Goal: Transaction & Acquisition: Purchase product/service

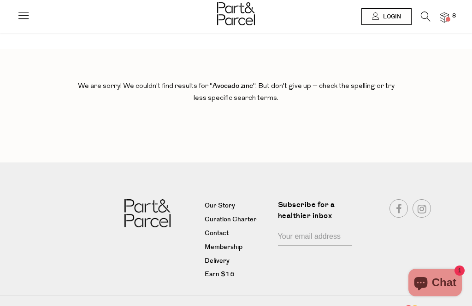
click at [27, 18] on icon at bounding box center [23, 15] width 13 height 13
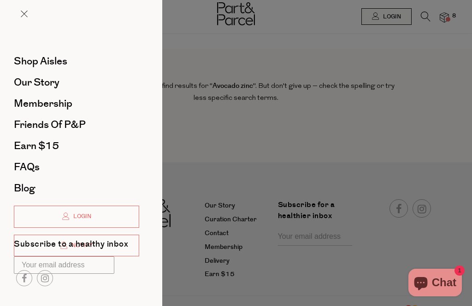
click at [60, 64] on span "Shop Aisles" at bounding box center [40, 61] width 53 height 15
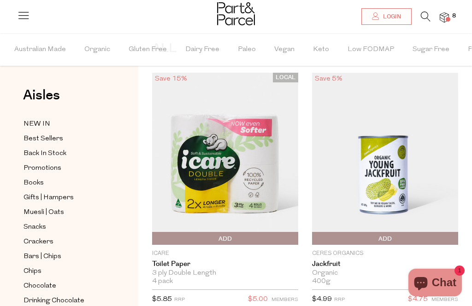
scroll to position [13, 0]
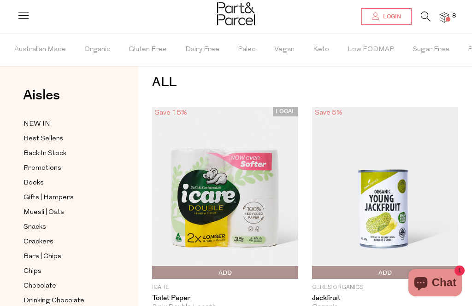
click at [445, 15] on img at bounding box center [443, 17] width 9 height 11
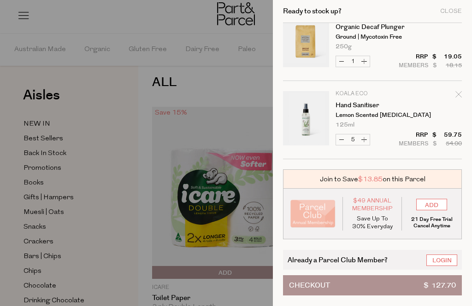
scroll to position [177, 0]
click at [444, 261] on link "Login" at bounding box center [441, 261] width 31 height 12
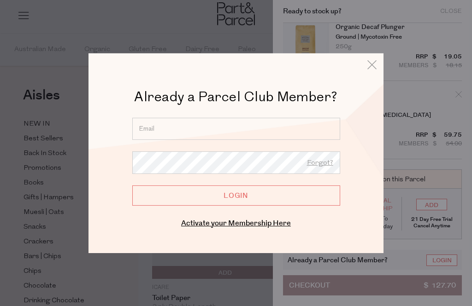
click at [252, 123] on input "email" at bounding box center [236, 128] width 208 height 22
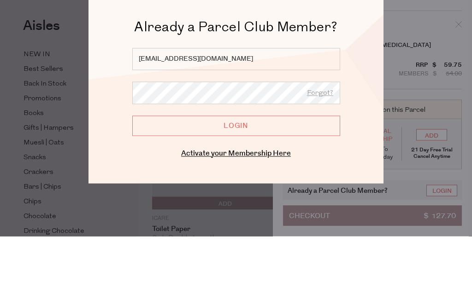
type input "dc_watson@optusnet.com.au"
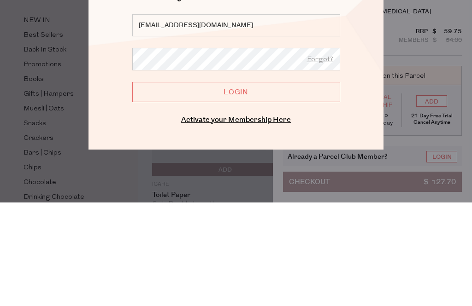
click at [285, 185] on input "Login" at bounding box center [236, 195] width 208 height 20
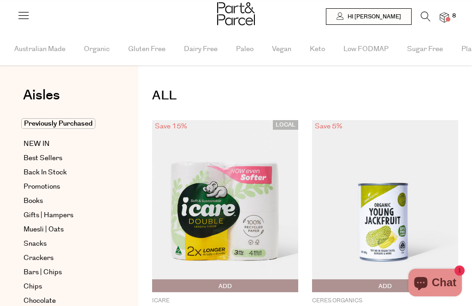
click at [446, 16] on img at bounding box center [443, 17] width 9 height 11
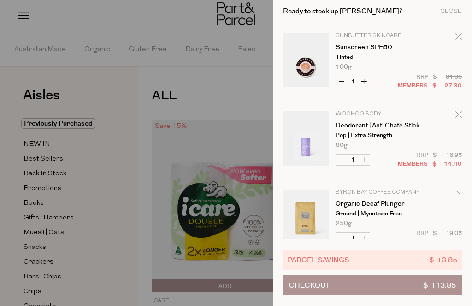
click at [140, 226] on div at bounding box center [236, 153] width 472 height 306
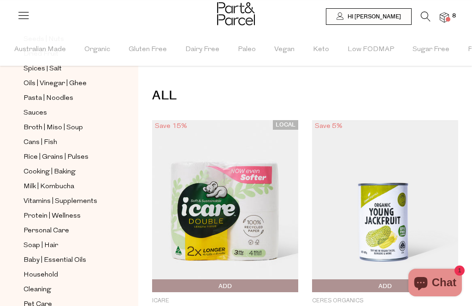
scroll to position [326, 0]
click at [65, 226] on span "Personal Care" at bounding box center [46, 231] width 46 height 11
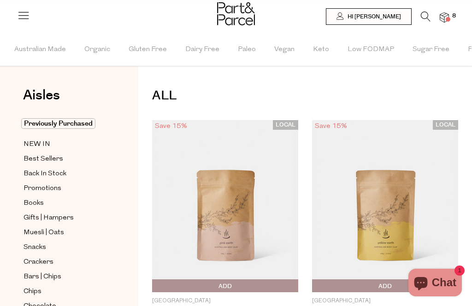
type input "5"
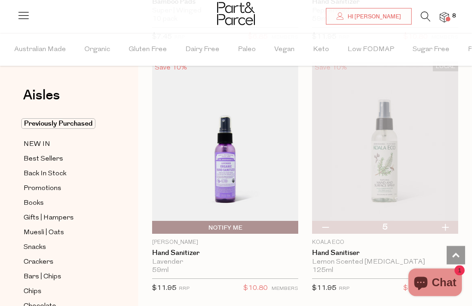
scroll to position [5339, 0]
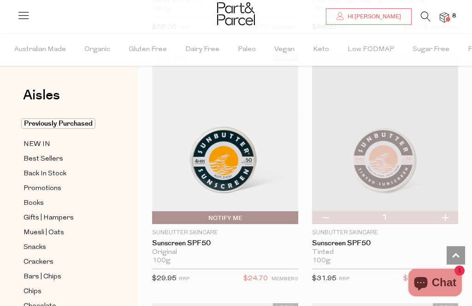
scroll to position [6857, 0]
click at [447, 15] on img at bounding box center [443, 17] width 9 height 11
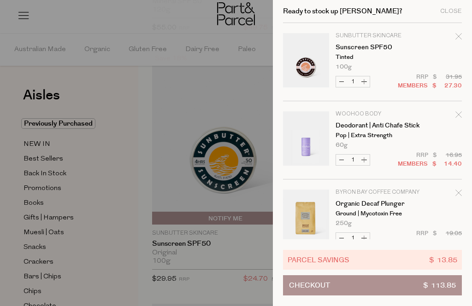
click at [339, 81] on button "Decrease Sunscreen SPF50" at bounding box center [341, 81] width 11 height 11
type input "0"
click at [460, 36] on icon "Remove Sunscreen SPF50" at bounding box center [458, 36] width 6 height 6
click at [461, 34] on icon "Remove Sunscreen SPF50" at bounding box center [458, 36] width 6 height 6
click at [454, 8] on div "Close" at bounding box center [451, 11] width 22 height 6
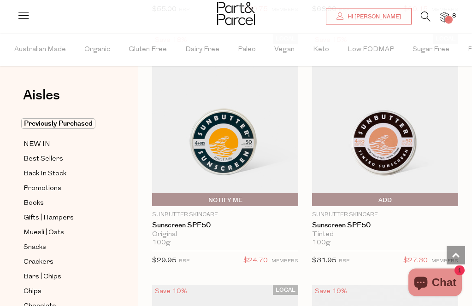
scroll to position [6876, 0]
click at [238, 147] on img at bounding box center [225, 120] width 146 height 172
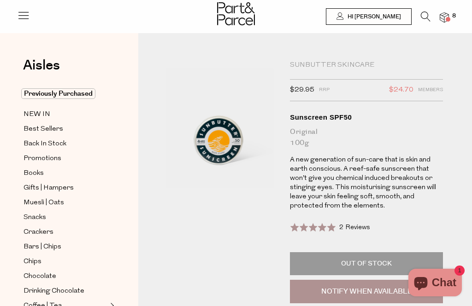
click at [448, 15] on img at bounding box center [443, 17] width 9 height 11
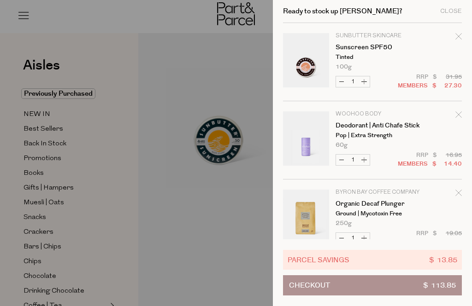
click at [457, 34] on icon "Remove Sunscreen SPF50" at bounding box center [458, 36] width 6 height 6
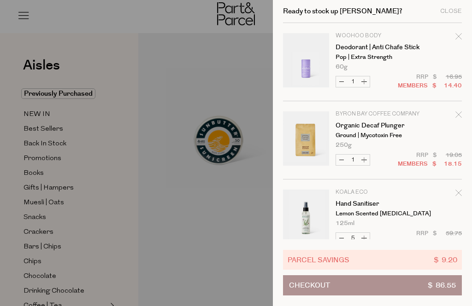
click at [228, 230] on div at bounding box center [236, 153] width 472 height 306
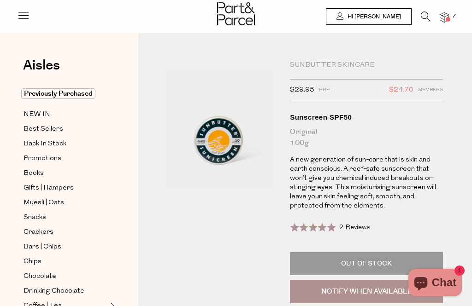
click at [421, 15] on icon at bounding box center [425, 17] width 10 height 10
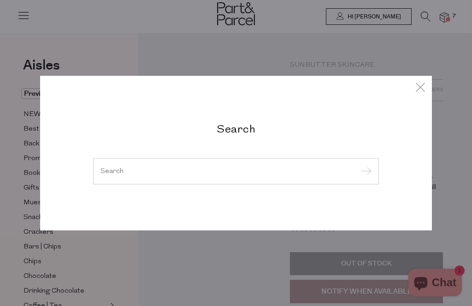
click at [233, 169] on input "search" at bounding box center [235, 171] width 271 height 7
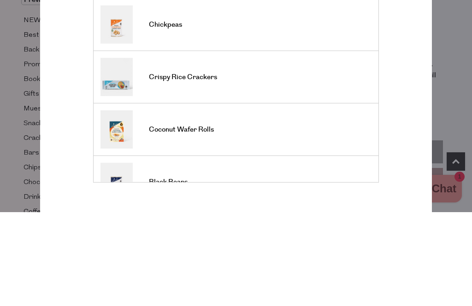
scroll to position [19, 0]
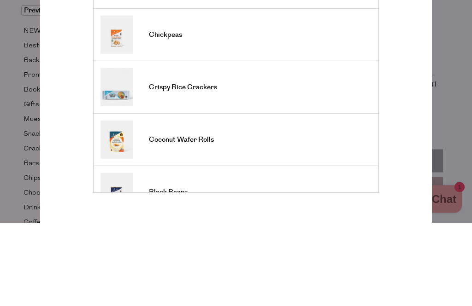
type input "Cere"
click at [216, 167] on span "Crispy Rice Crackers" at bounding box center [183, 171] width 68 height 9
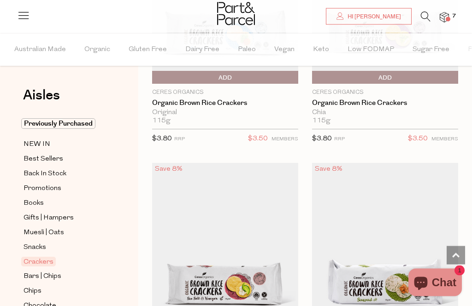
scroll to position [963, 0]
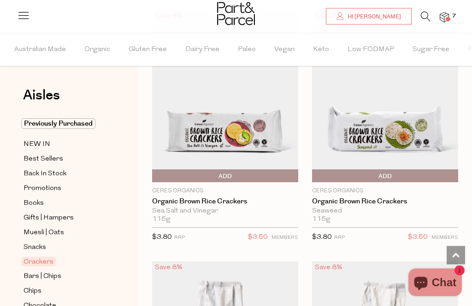
click at [243, 171] on span "Add To Parcel" at bounding box center [224, 177] width 141 height 14
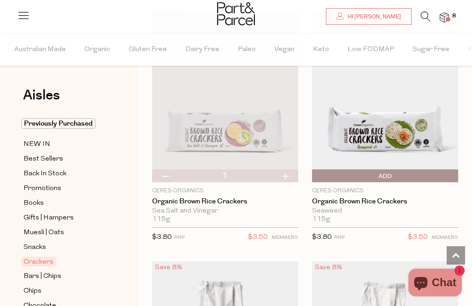
click at [288, 177] on button "button" at bounding box center [285, 175] width 26 height 13
type input "2"
click at [289, 171] on button "button" at bounding box center [285, 175] width 26 height 13
type input "3"
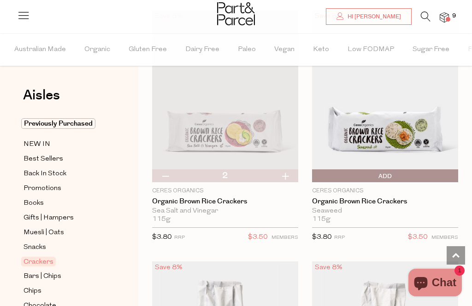
type input "3"
click at [286, 167] on img at bounding box center [225, 96] width 146 height 172
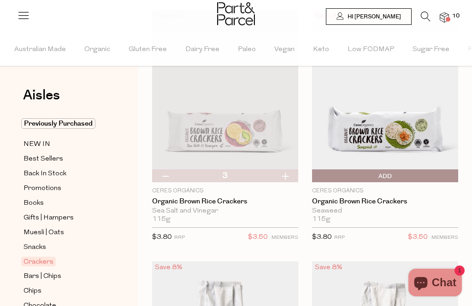
scroll to position [1145, 0]
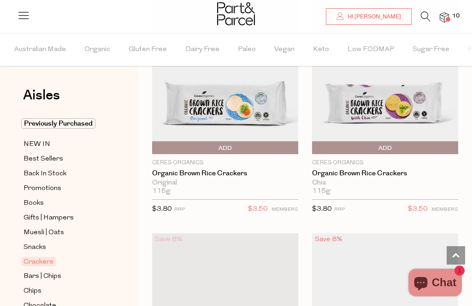
scroll to position [892, 0]
click at [314, 142] on span "Add To Parcel" at bounding box center [314, 149] width 0 height 14
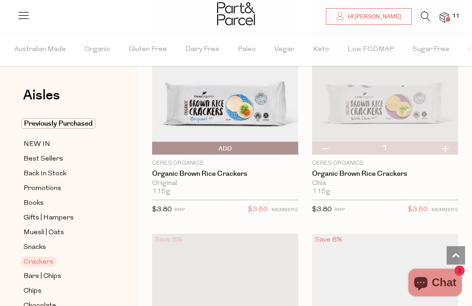
click at [441, 148] on button "button" at bounding box center [445, 148] width 26 height 13
type input "2"
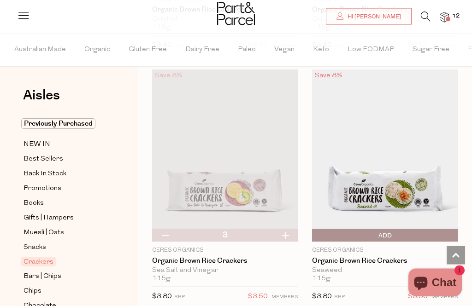
scroll to position [1056, 0]
click at [287, 233] on button "button" at bounding box center [285, 235] width 26 height 13
type input "4"
click at [289, 237] on button "button" at bounding box center [285, 235] width 26 height 13
type input "5"
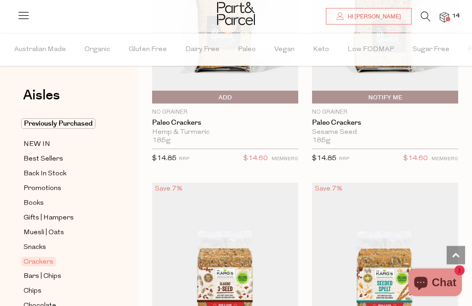
scroll to position [3206, 0]
click at [444, 20] on img at bounding box center [443, 17] width 9 height 11
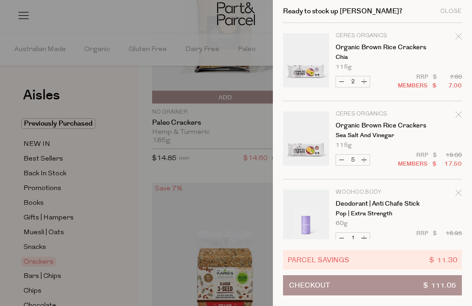
scroll to position [0, 0]
click at [379, 296] on button "Checkout $ 111.05" at bounding box center [372, 285] width 179 height 20
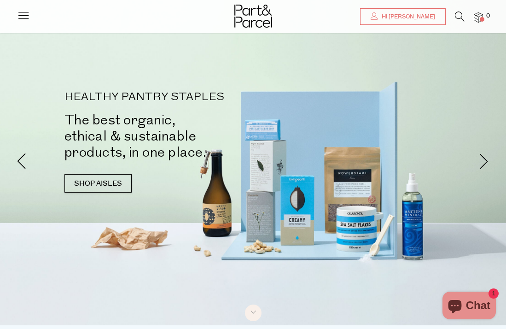
click at [426, 17] on span "Hi [PERSON_NAME]" at bounding box center [407, 17] width 56 height 8
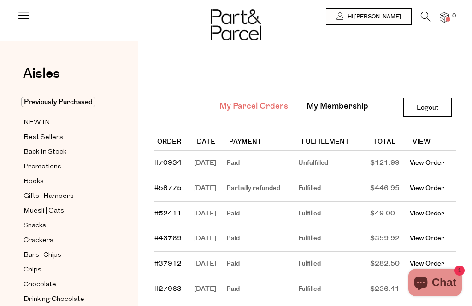
click at [429, 110] on link "Logout" at bounding box center [427, 107] width 48 height 19
